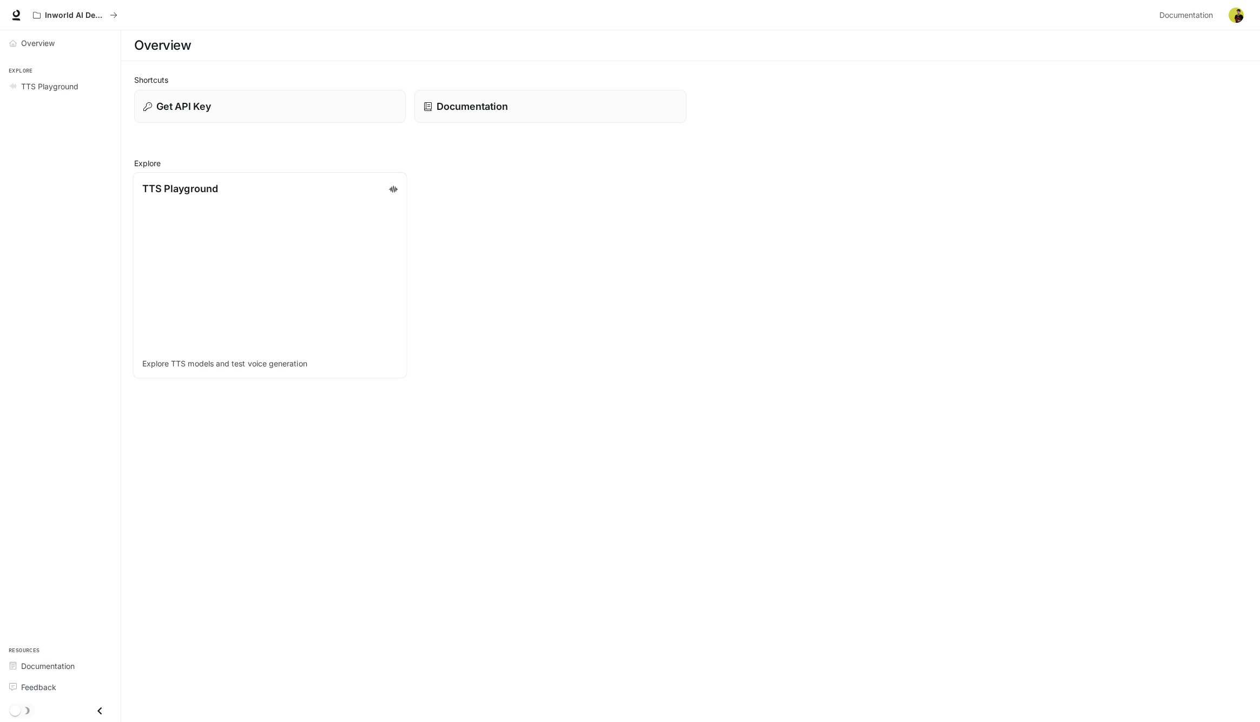
click at [235, 265] on link "TTS Playground Explore TTS models and test voice generation" at bounding box center [270, 275] width 274 height 206
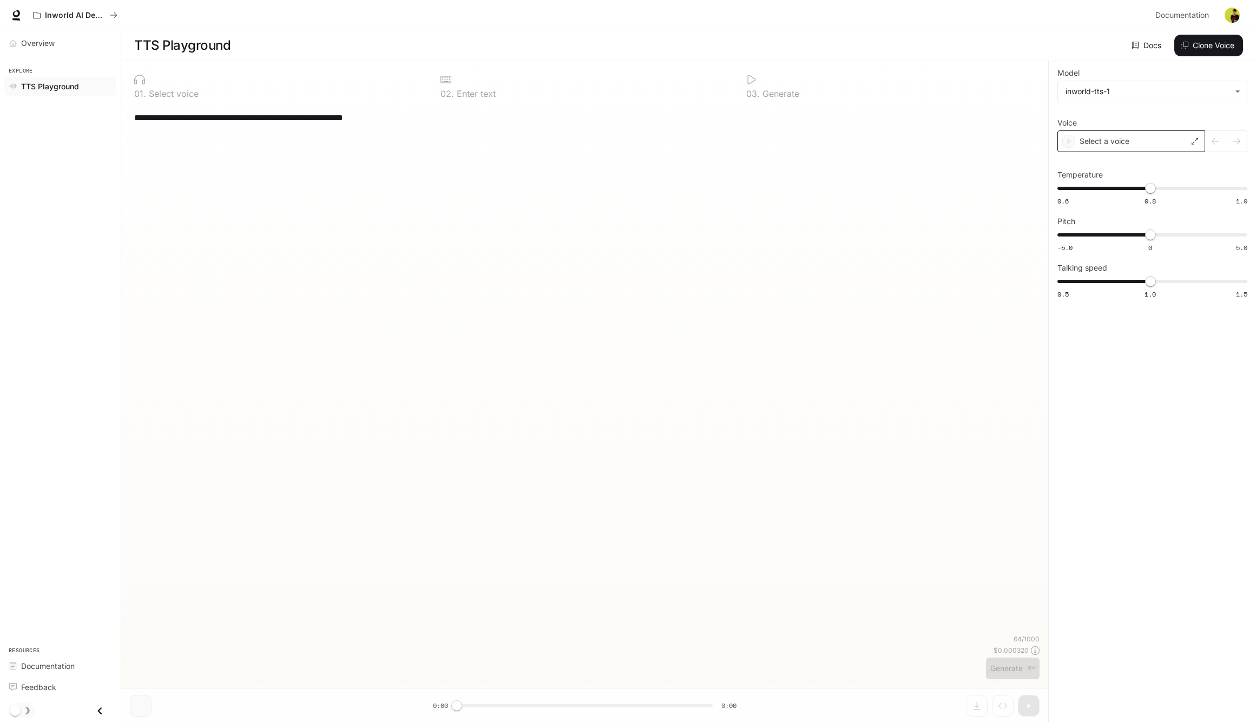
type textarea "**********"
type input "****"
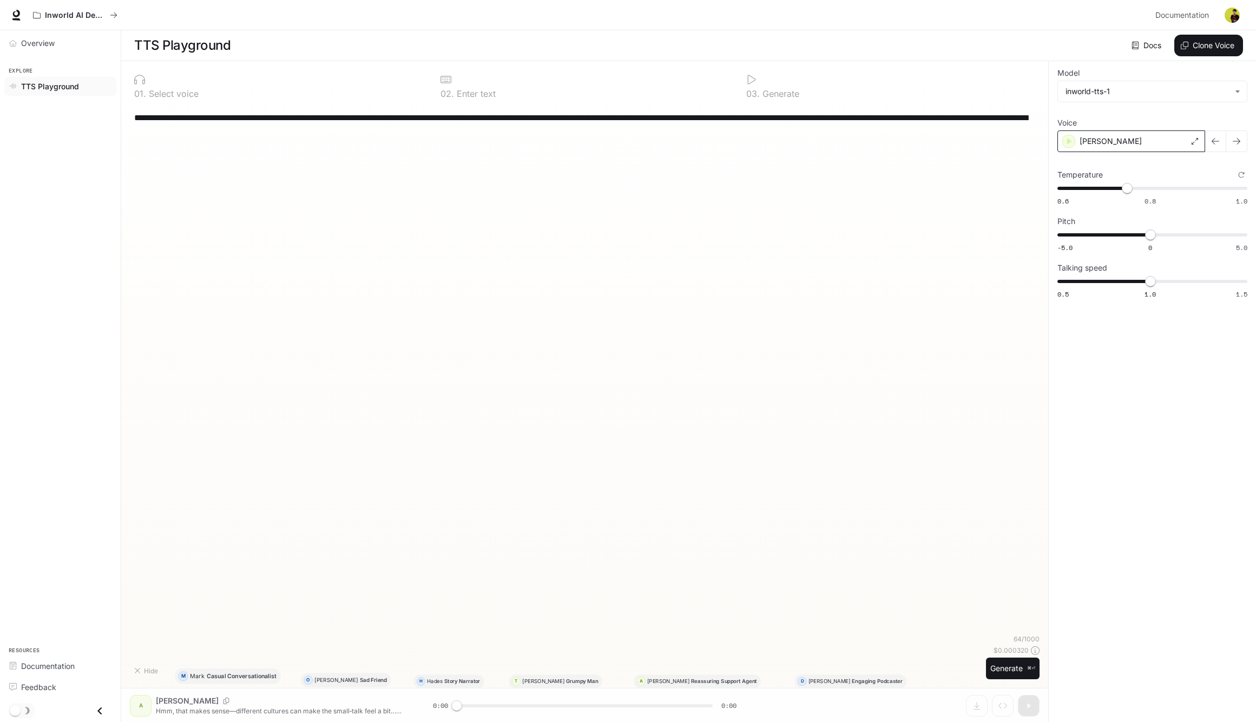
click at [1134, 135] on div "[PERSON_NAME]" at bounding box center [1131, 141] width 148 height 22
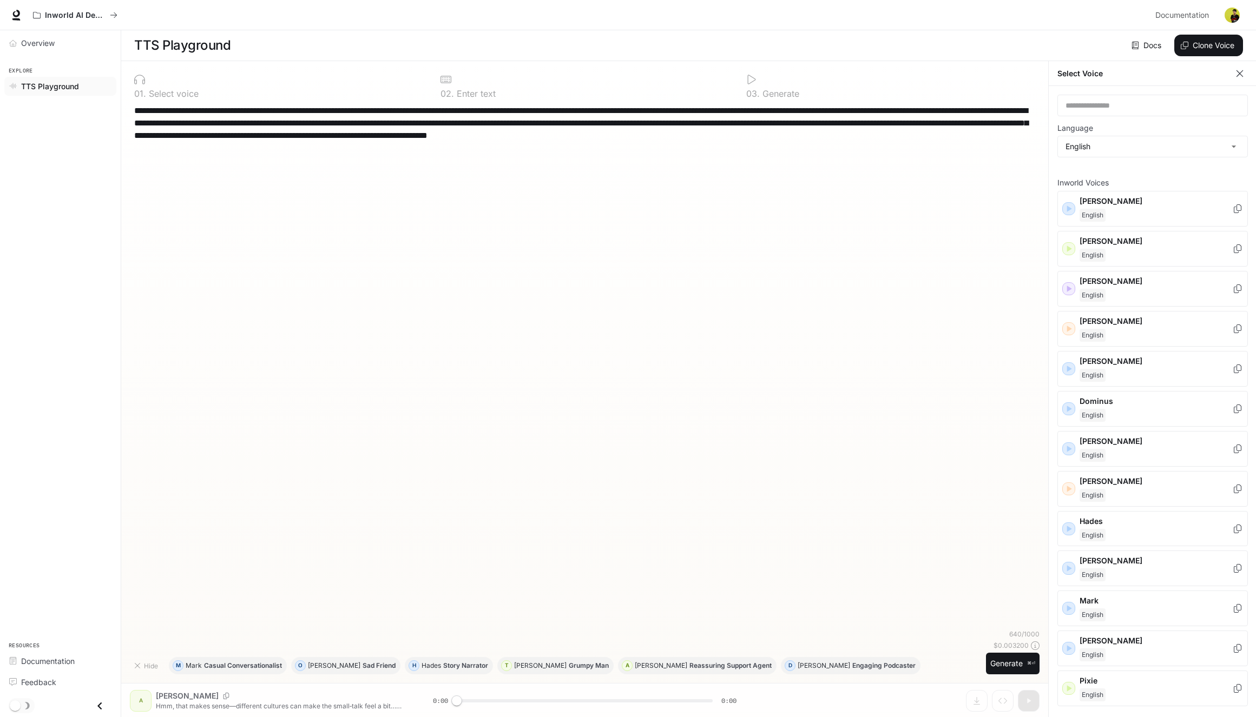
click at [1238, 77] on icon "button" at bounding box center [1239, 73] width 11 height 11
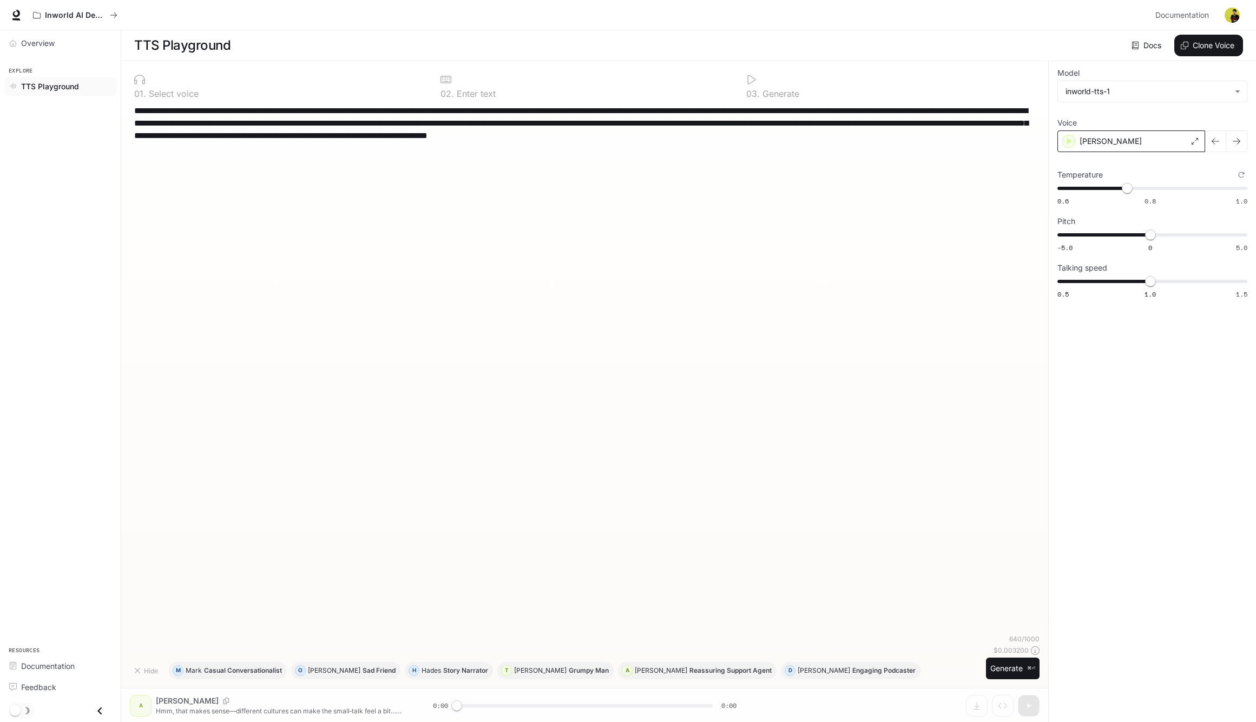
click at [1194, 141] on icon at bounding box center [1194, 141] width 6 height 6
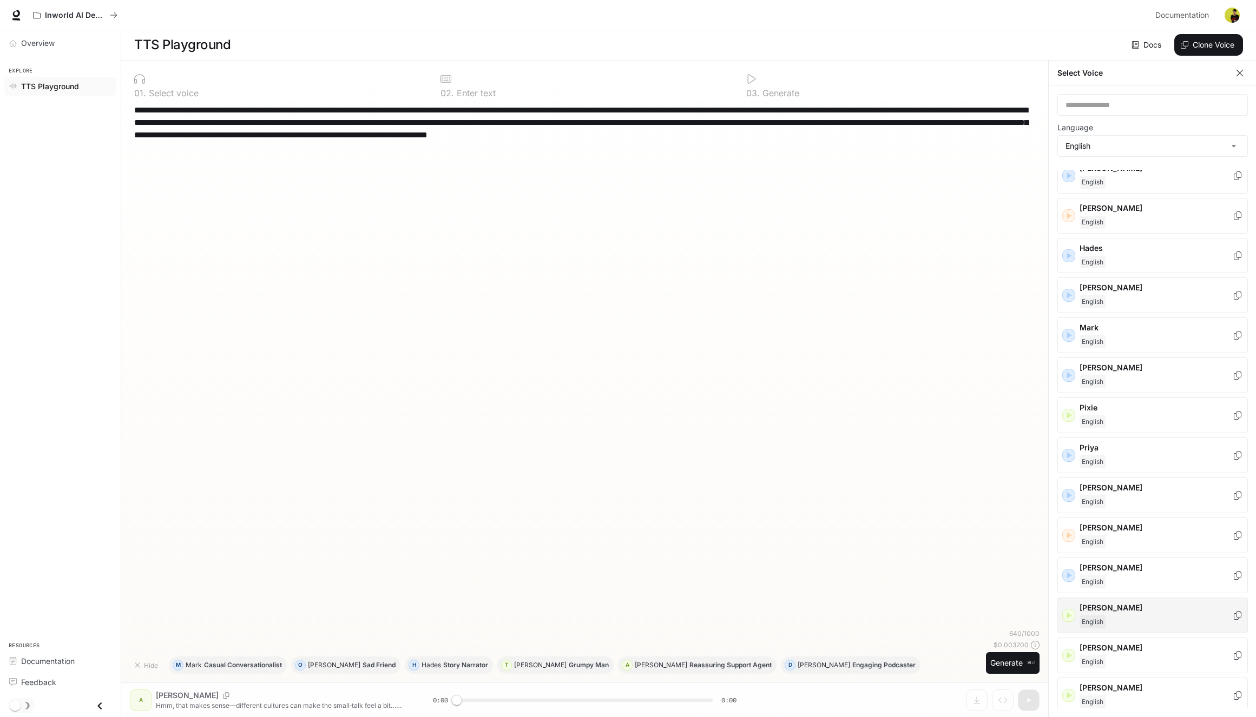
scroll to position [5, 0]
click at [1071, 574] on icon "button" at bounding box center [1068, 575] width 11 height 11
click at [1071, 574] on div "[PERSON_NAME]" at bounding box center [1152, 576] width 190 height 36
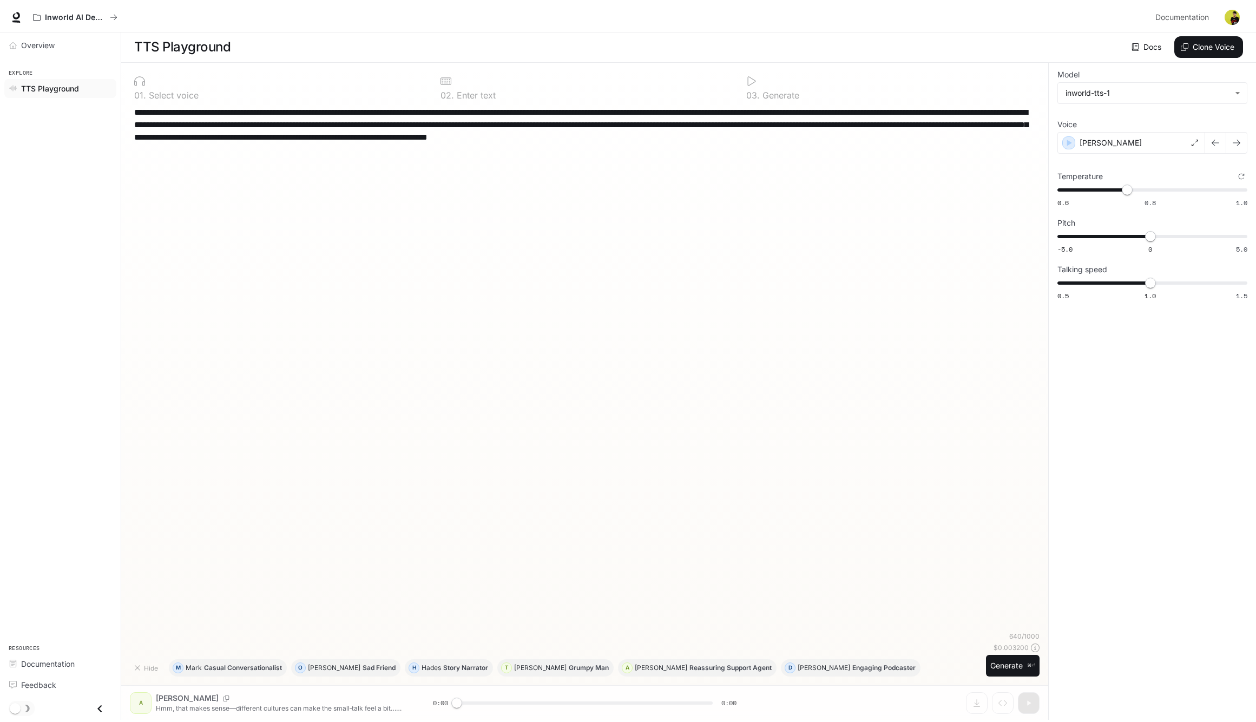
scroll to position [1, 0]
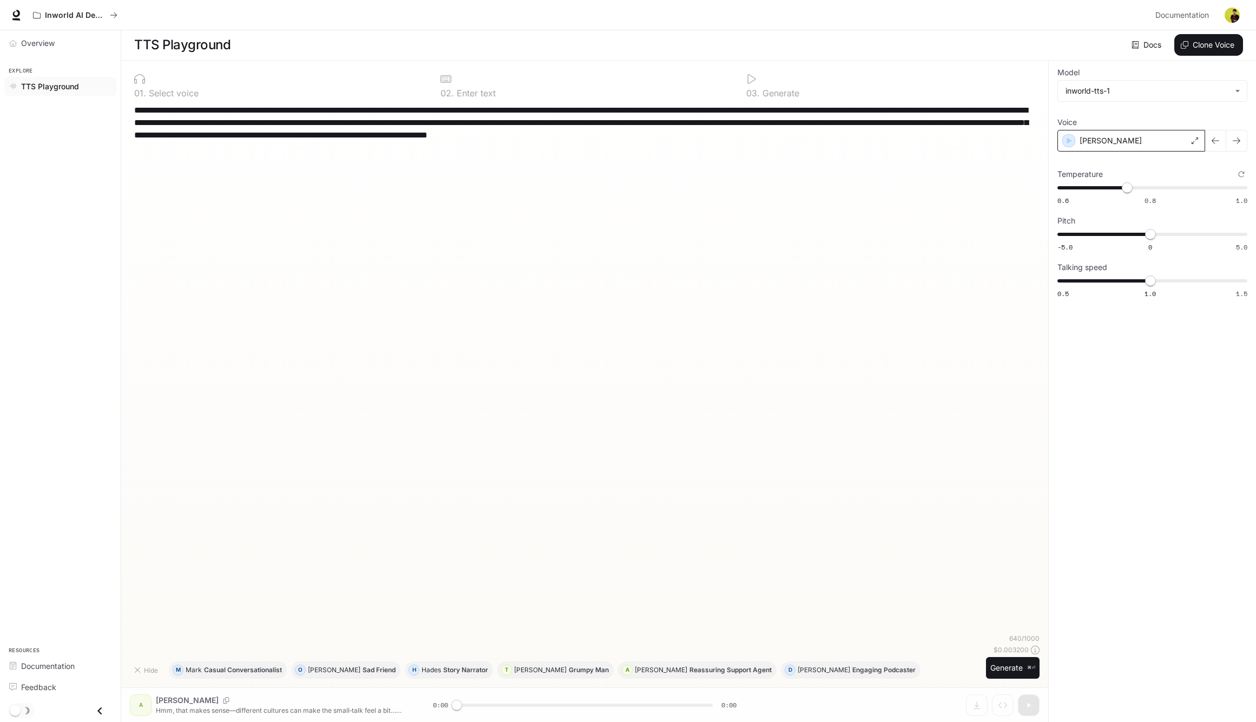
click at [1197, 142] on icon at bounding box center [1194, 140] width 6 height 6
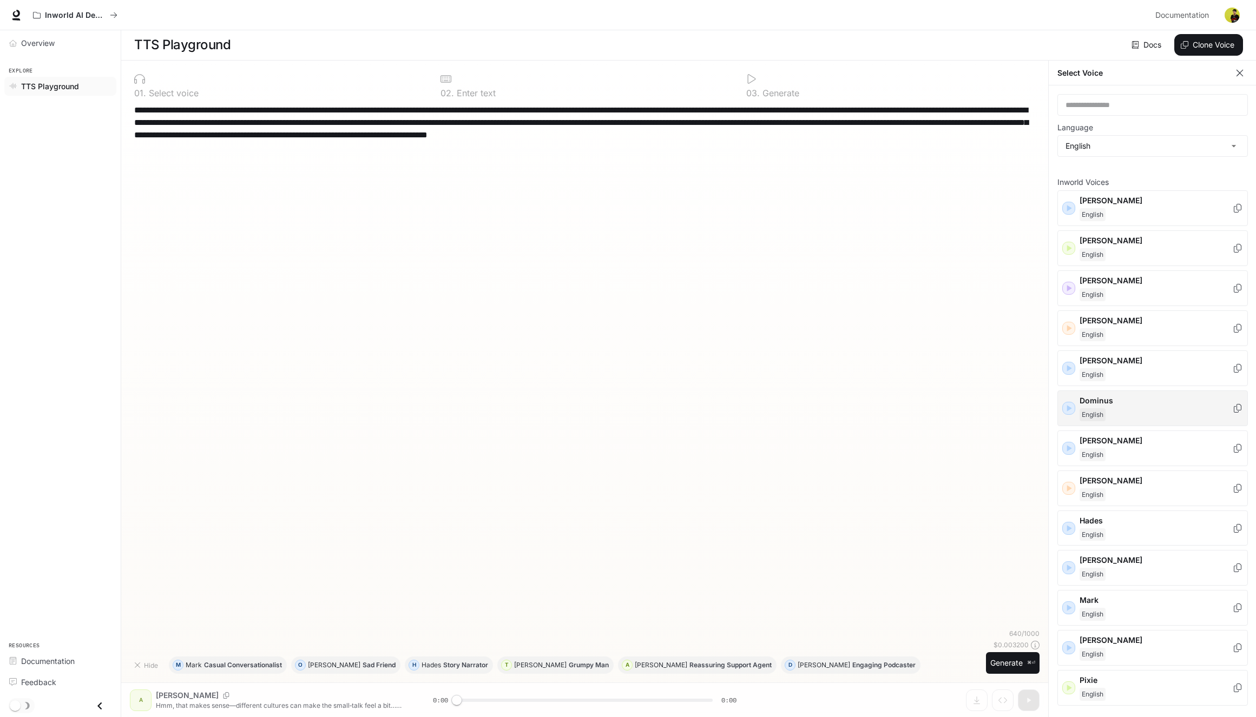
scroll to position [0, 0]
click at [1070, 332] on icon "button" at bounding box center [1068, 329] width 11 height 11
